Goal: Task Accomplishment & Management: Complete application form

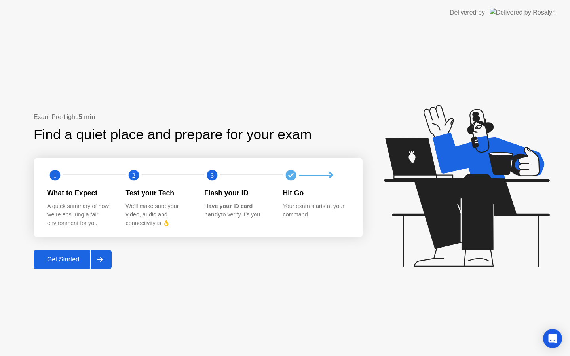
click at [52, 263] on div "Get Started" at bounding box center [63, 259] width 54 height 7
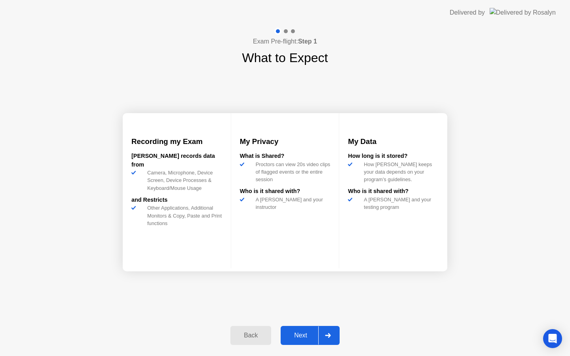
click at [302, 332] on div "Next" at bounding box center [300, 335] width 35 height 7
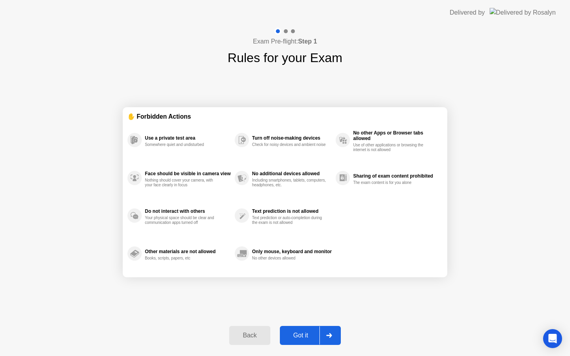
click at [302, 334] on div "Got it" at bounding box center [300, 335] width 37 height 7
select select "**********"
select select "*******"
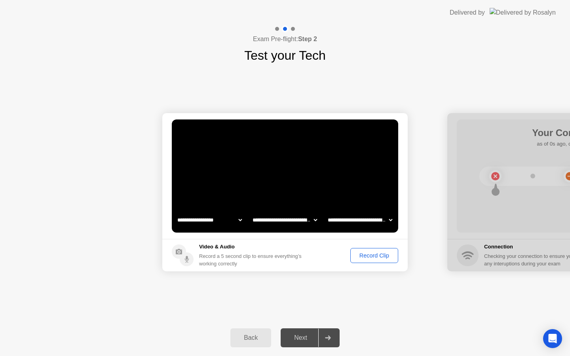
click at [374, 258] on div "Record Clip" at bounding box center [374, 256] width 42 height 6
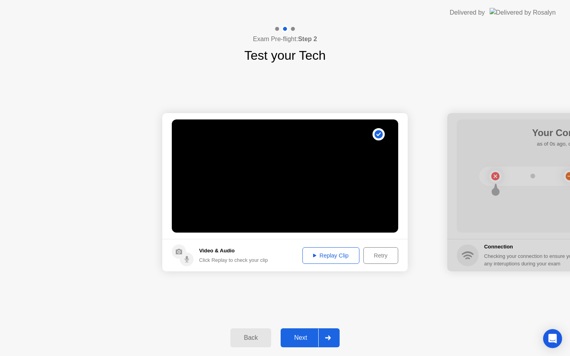
click at [342, 255] on div "Replay Clip" at bounding box center [330, 256] width 51 height 6
click at [304, 337] on div "Next" at bounding box center [300, 337] width 35 height 7
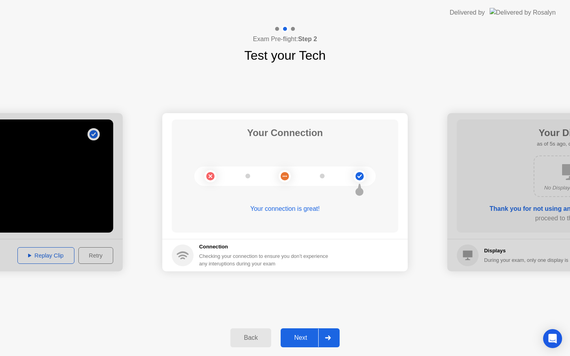
click at [301, 338] on div "Next" at bounding box center [300, 337] width 35 height 7
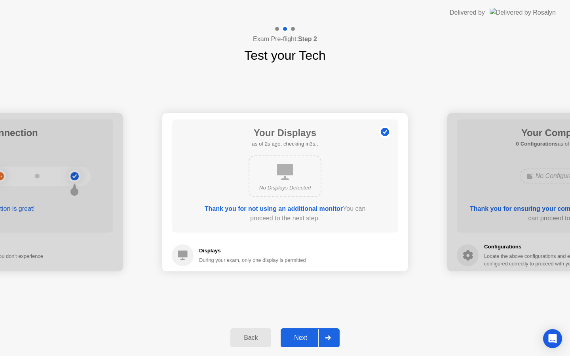
click at [301, 339] on div "Next" at bounding box center [300, 337] width 35 height 7
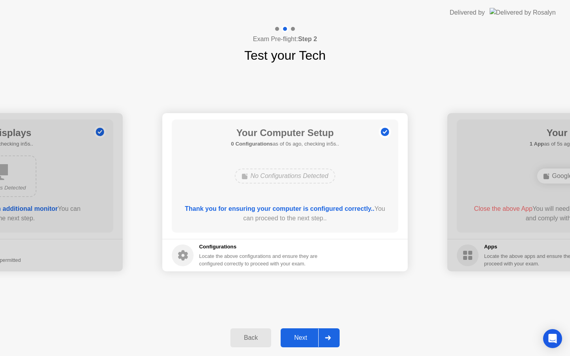
click at [301, 340] on div "Next" at bounding box center [300, 337] width 35 height 7
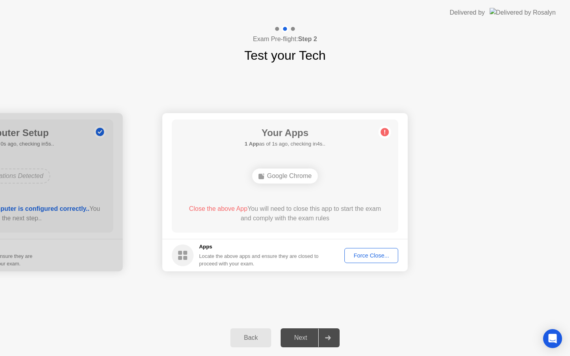
click at [371, 259] on div "Force Close..." at bounding box center [371, 256] width 48 height 6
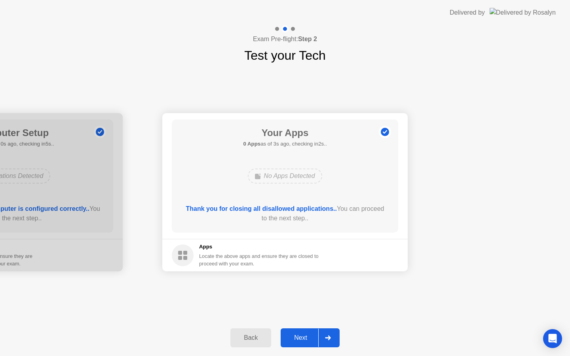
click at [300, 334] on div "Next" at bounding box center [300, 337] width 35 height 7
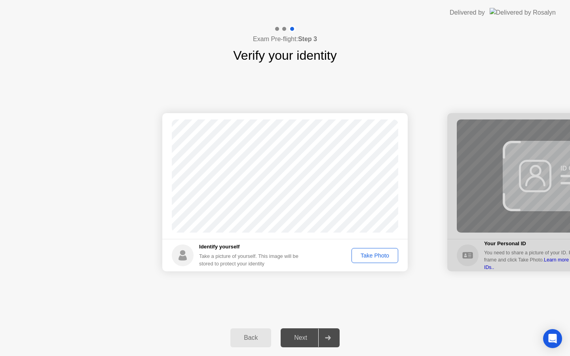
click at [377, 257] on div "Take Photo" at bounding box center [374, 256] width 41 height 6
click at [306, 338] on div "Next" at bounding box center [300, 337] width 35 height 7
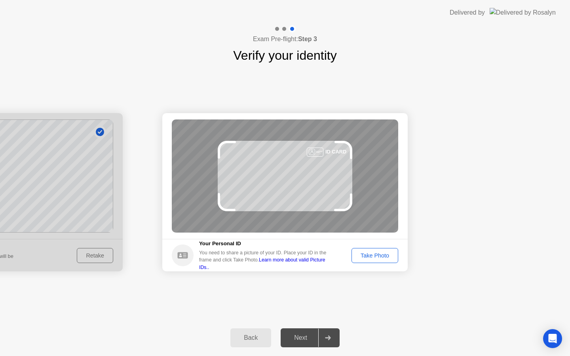
click at [388, 260] on button "Take Photo" at bounding box center [374, 255] width 47 height 15
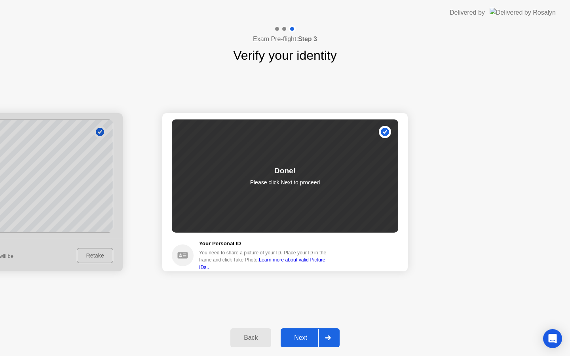
click at [310, 342] on div "Next" at bounding box center [300, 337] width 35 height 7
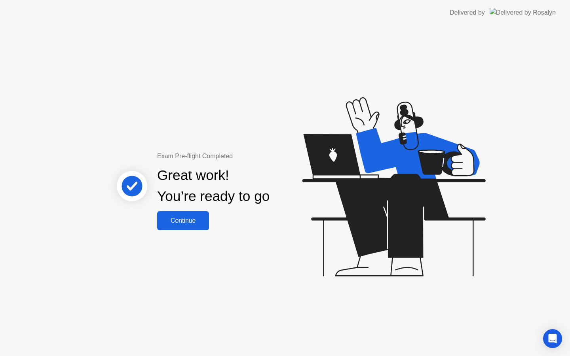
click at [179, 223] on div "Continue" at bounding box center [183, 220] width 47 height 7
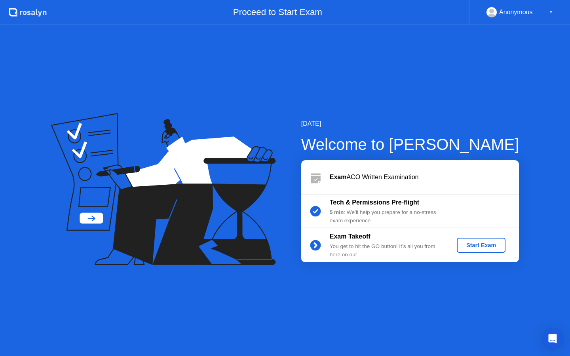
click at [477, 247] on div "Start Exam" at bounding box center [481, 245] width 42 height 6
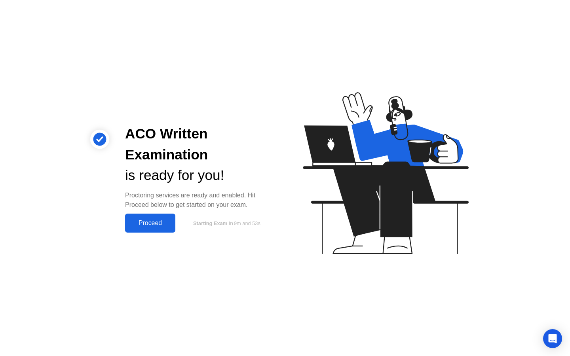
click at [151, 225] on div "Proceed" at bounding box center [150, 223] width 46 height 7
